Goal: Task Accomplishment & Management: Manage account settings

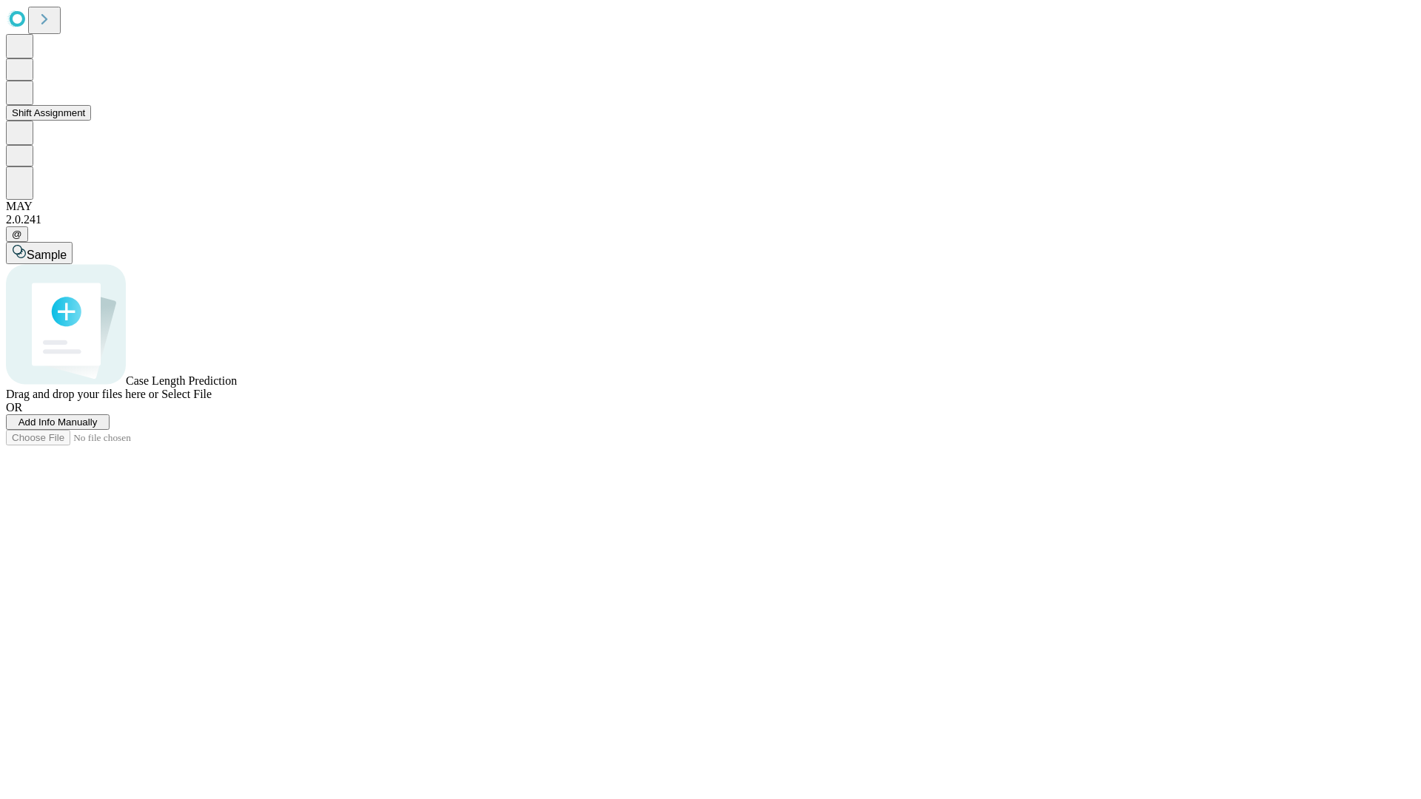
click at [91, 121] on button "Shift Assignment" at bounding box center [48, 113] width 85 height 16
